Goal: Transaction & Acquisition: Obtain resource

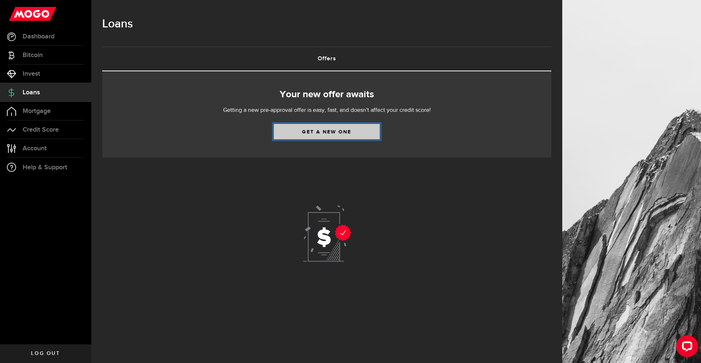
click at [334, 133] on link "Get a new one" at bounding box center [327, 131] width 106 height 15
select select "Employed"
select select "2"
select select "0"
select select "bi_weekly"
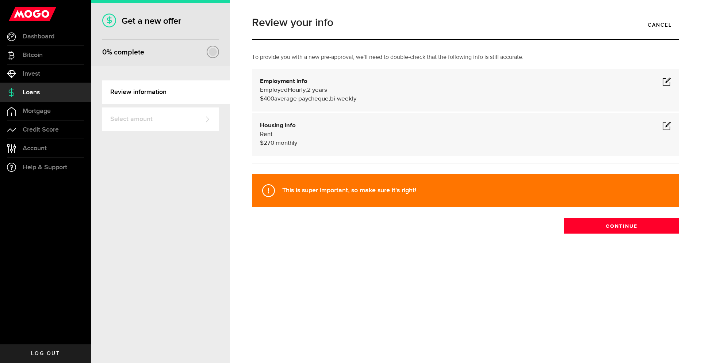
click at [667, 80] on span at bounding box center [667, 81] width 9 height 9
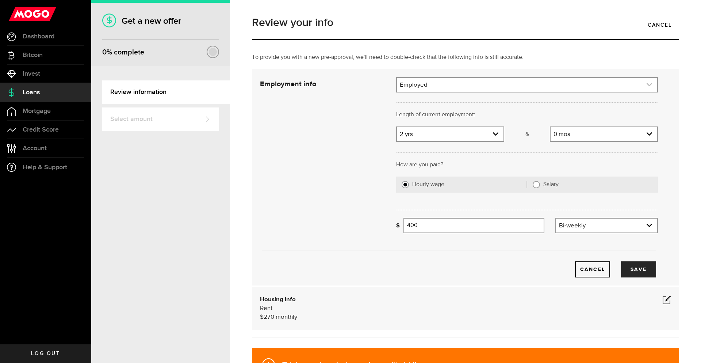
click at [469, 90] on link "expand select" at bounding box center [527, 85] width 260 height 14
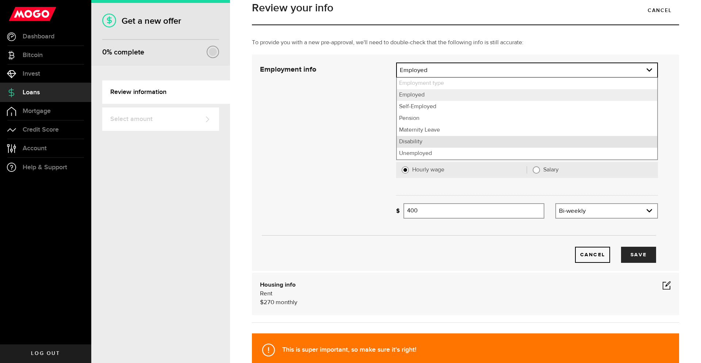
scroll to position [18, 0]
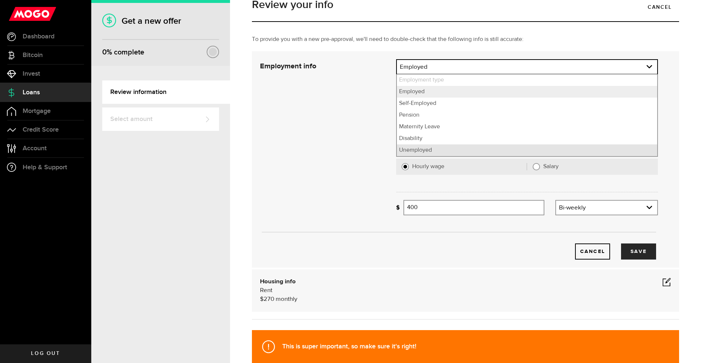
click at [445, 151] on li "Unemployed" at bounding box center [527, 150] width 260 height 12
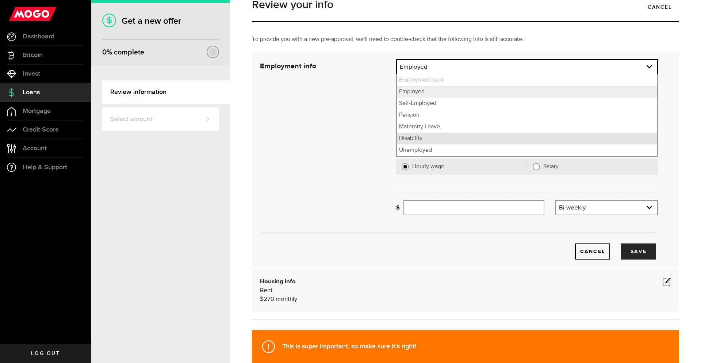
scroll to position [0, 0]
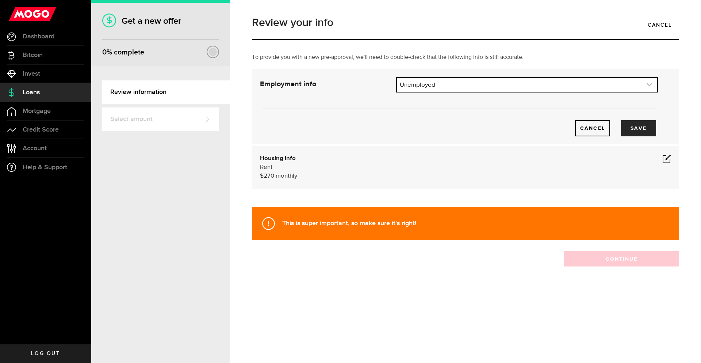
click at [479, 86] on link "expand select" at bounding box center [527, 85] width 260 height 14
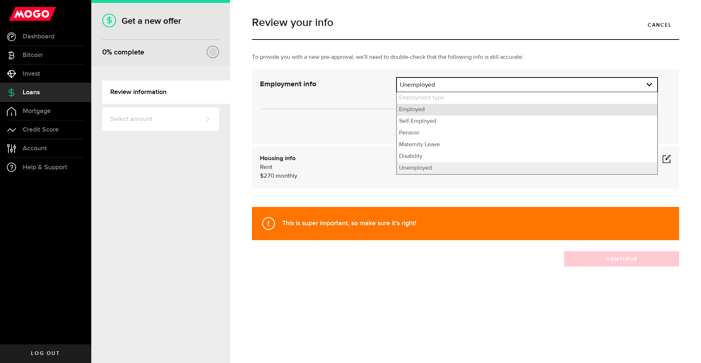
click at [464, 113] on li "Employed" at bounding box center [527, 110] width 260 height 12
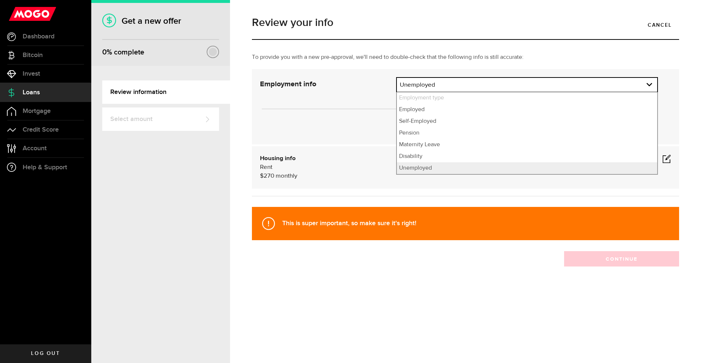
select select "Employed"
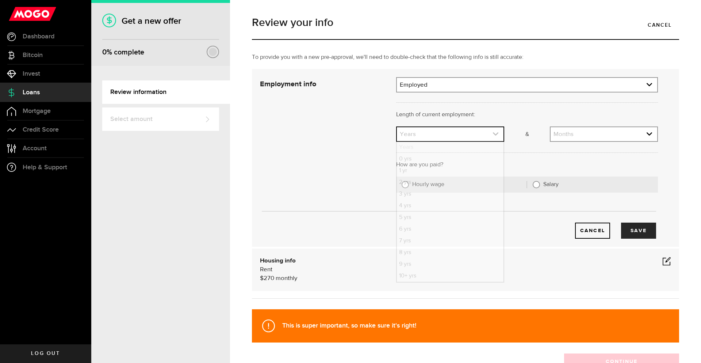
click at [498, 133] on use "expand select" at bounding box center [495, 133] width 5 height 3
click at [467, 182] on li "2 yrs" at bounding box center [450, 182] width 107 height 12
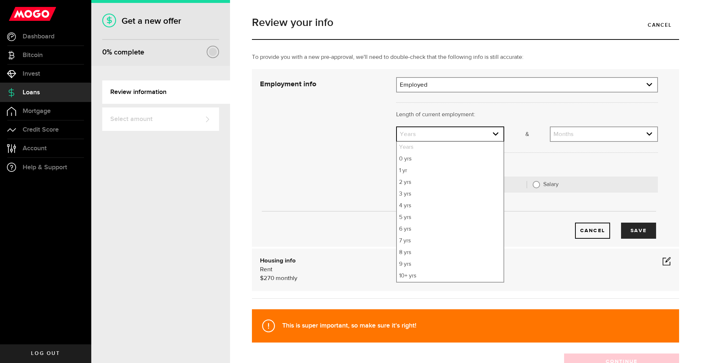
select select "2"
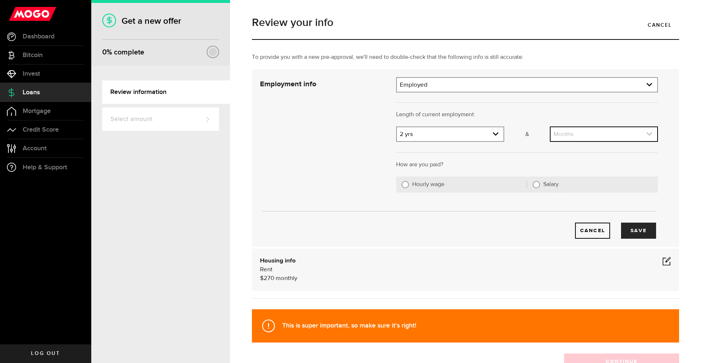
click at [616, 130] on link "expand select" at bounding box center [604, 134] width 107 height 14
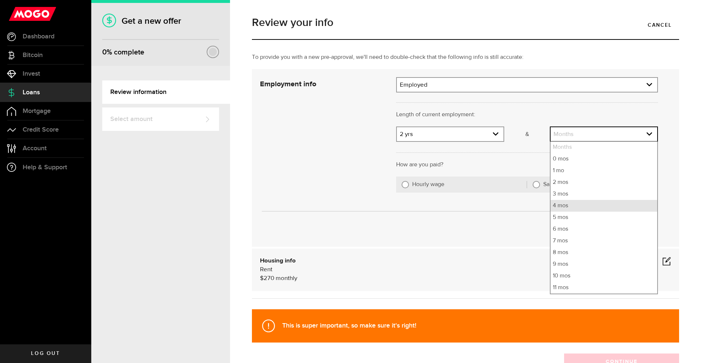
click at [595, 207] on li "4 mos" at bounding box center [604, 206] width 107 height 12
select select "4"
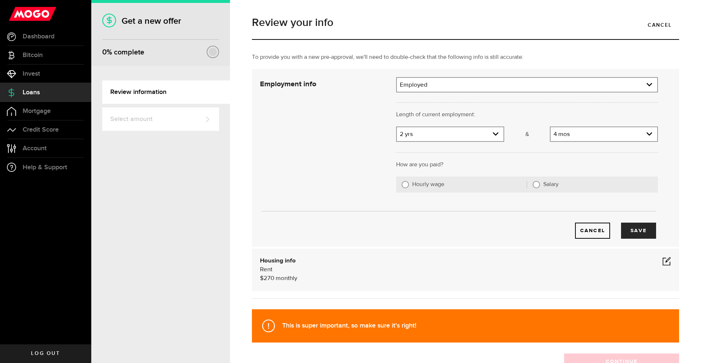
click at [540, 184] on div "Salary" at bounding box center [595, 184] width 125 height 16
click at [408, 185] on input "Hourly wage" at bounding box center [405, 184] width 7 height 7
radio input "true"
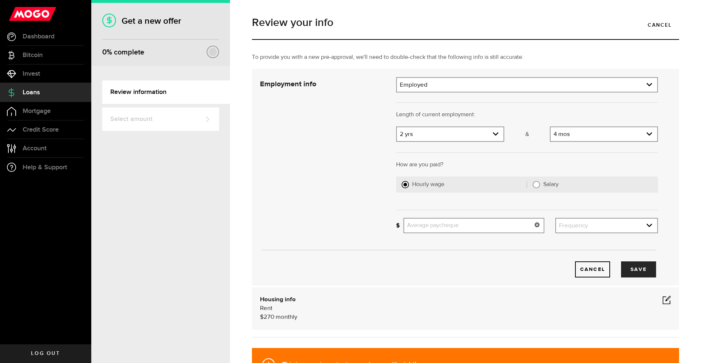
click at [465, 221] on input "Average paycheque" at bounding box center [474, 225] width 141 height 15
type input "455"
click at [625, 228] on link "expand select" at bounding box center [606, 225] width 101 height 14
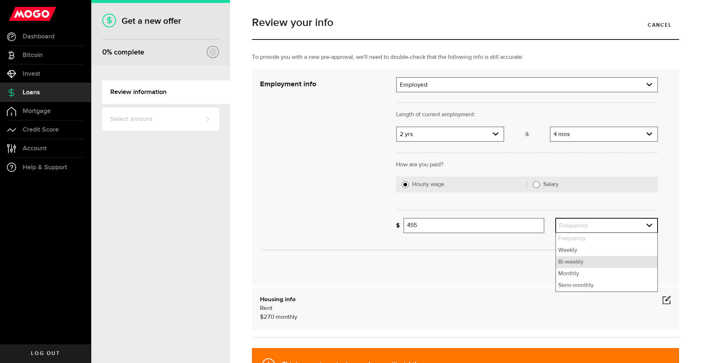
click at [593, 260] on li "Bi-weekly" at bounding box center [606, 262] width 101 height 12
select select "bi_weekly"
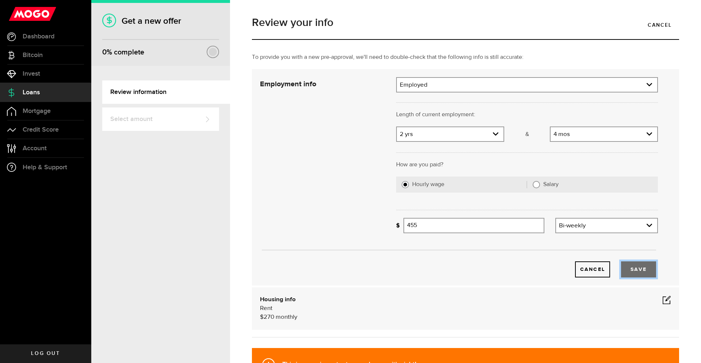
click at [635, 270] on button "Save" at bounding box center [638, 269] width 35 height 16
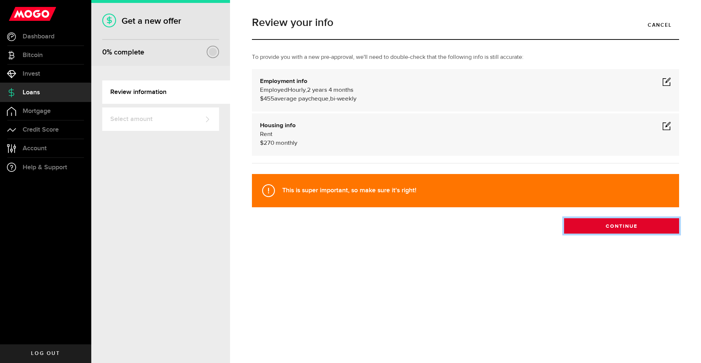
click at [634, 224] on button "Continue" at bounding box center [621, 225] width 115 height 15
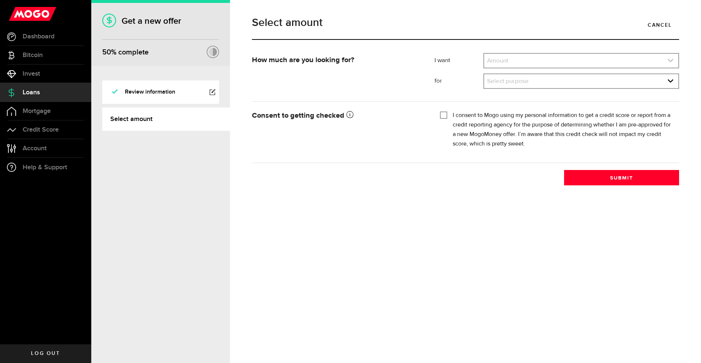
click at [582, 60] on link "expand select" at bounding box center [581, 61] width 194 height 14
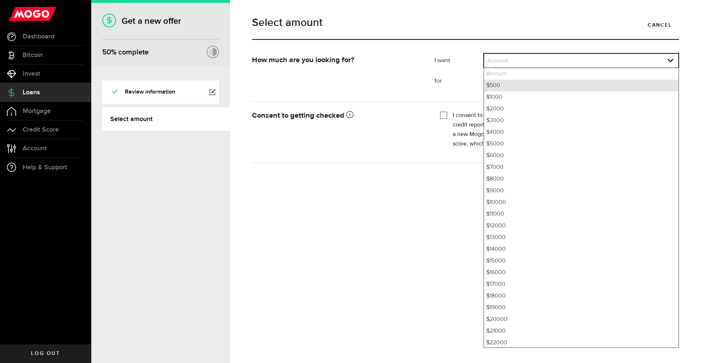
click at [556, 87] on li "$500" at bounding box center [581, 86] width 194 height 12
select select "500"
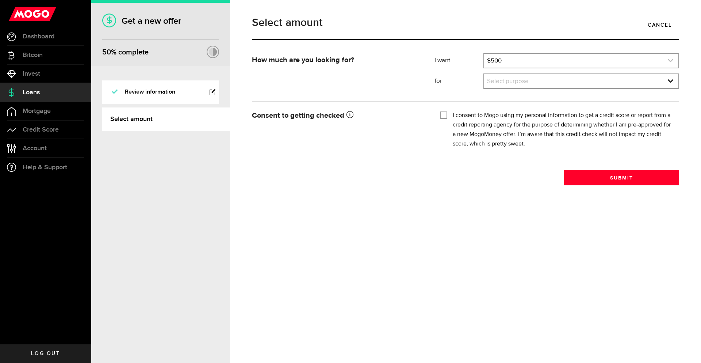
click at [588, 62] on link "expand select" at bounding box center [581, 61] width 194 height 14
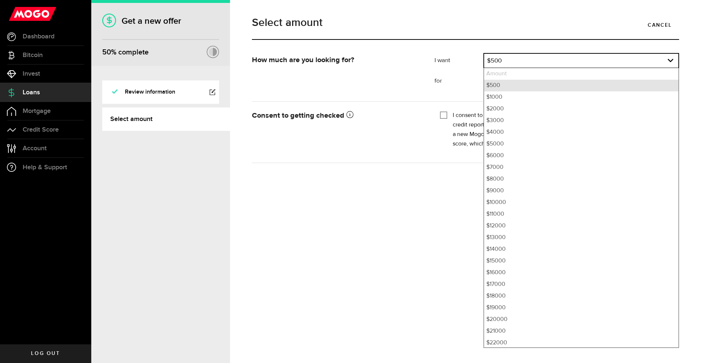
click at [544, 82] on li "$500" at bounding box center [581, 86] width 194 height 12
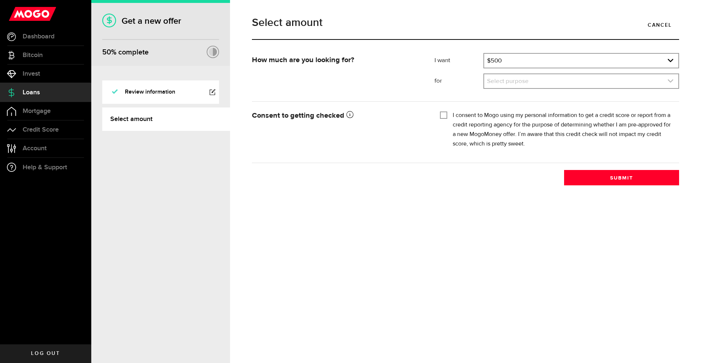
click at [537, 84] on link "expand select" at bounding box center [581, 81] width 194 height 14
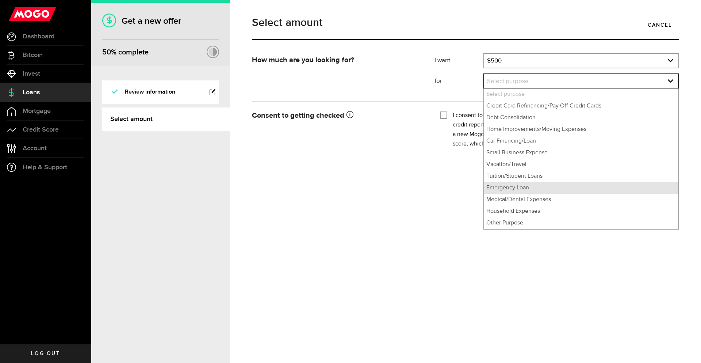
click at [539, 187] on li "Emergency Loan" at bounding box center [581, 188] width 194 height 12
select select "Emergency Loan"
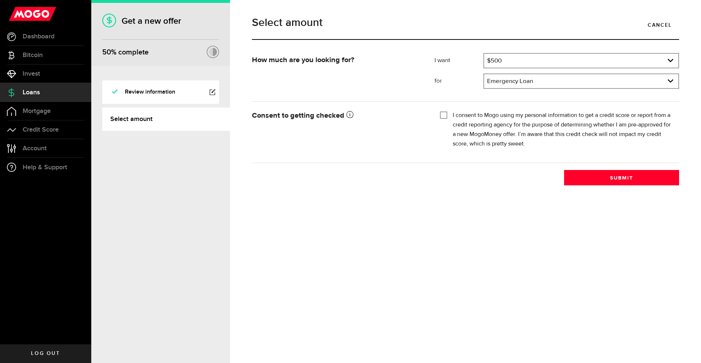
click at [447, 116] on div "I consent to Mogo using my personal information to get a credit score or report…" at bounding box center [557, 130] width 234 height 38
click at [607, 180] on button "Submit" at bounding box center [621, 177] width 115 height 15
click at [446, 117] on input "I consent to Mogo using my personal information to get a credit score or report…" at bounding box center [443, 114] width 7 height 7
checkbox input "true"
click at [599, 182] on button "Submit" at bounding box center [621, 177] width 115 height 15
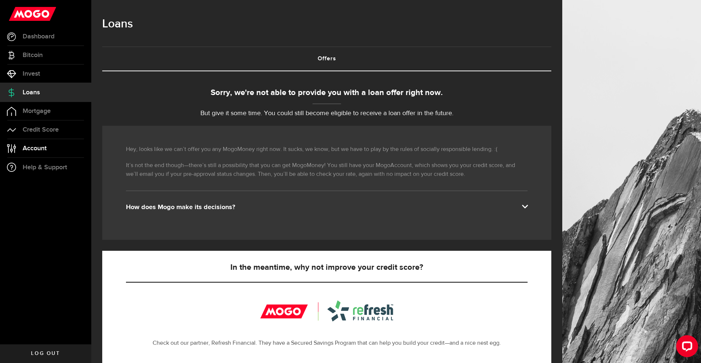
click at [44, 142] on link "Account Compte" at bounding box center [45, 148] width 91 height 18
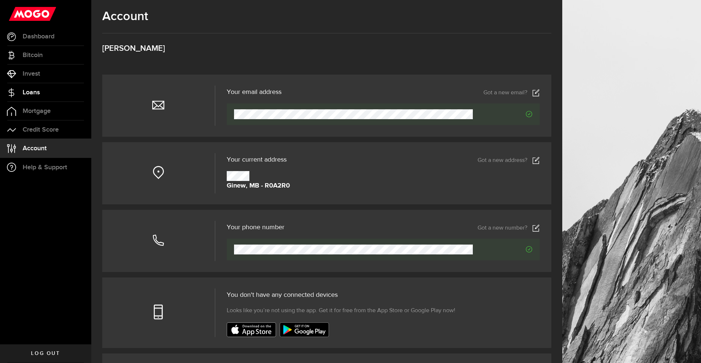
click at [39, 89] on span "Loans" at bounding box center [31, 92] width 17 height 7
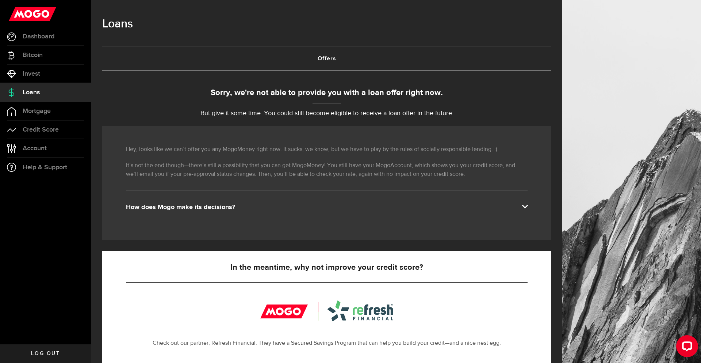
click at [328, 60] on link "Offers (requires attention)" at bounding box center [326, 58] width 449 height 23
click at [527, 206] on span at bounding box center [525, 206] width 6 height 6
click at [526, 207] on span at bounding box center [525, 206] width 6 height 6
click at [225, 207] on div "How does Mogo make its decisions?" at bounding box center [327, 207] width 402 height 9
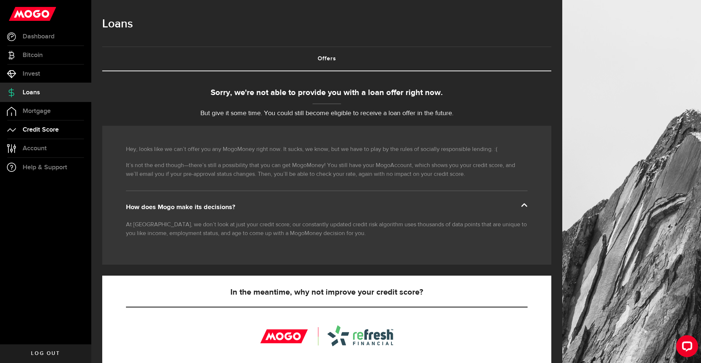
click at [56, 130] on span "Credit Score" at bounding box center [41, 129] width 36 height 7
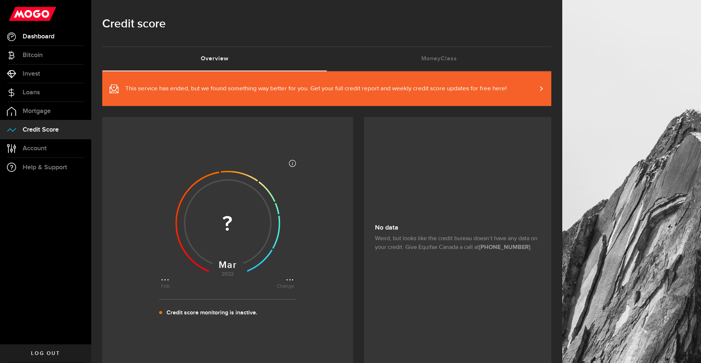
click at [52, 35] on span "Dashboard" at bounding box center [39, 36] width 32 height 7
